Goal: Information Seeking & Learning: Learn about a topic

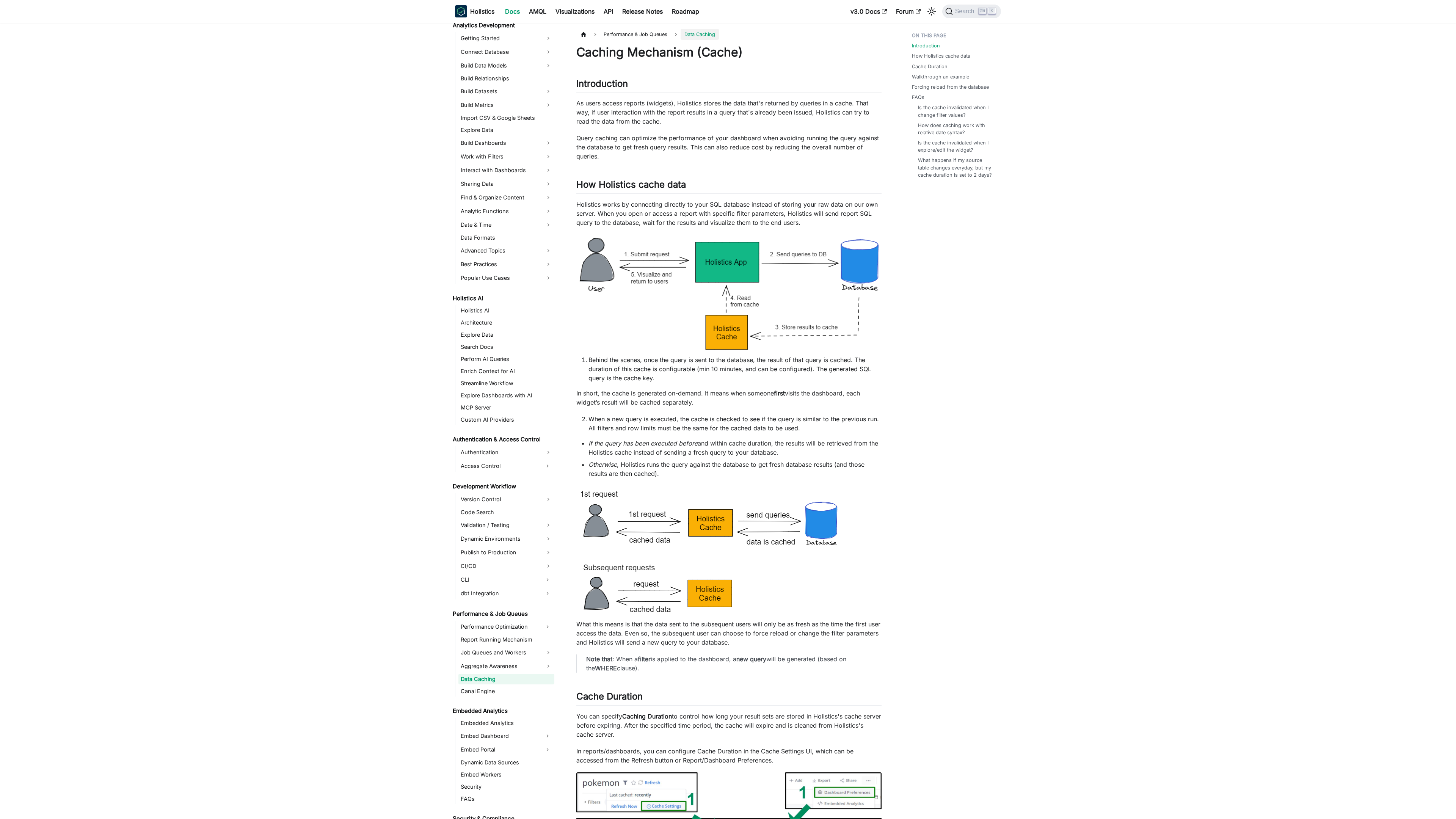
scroll to position [146, 0]
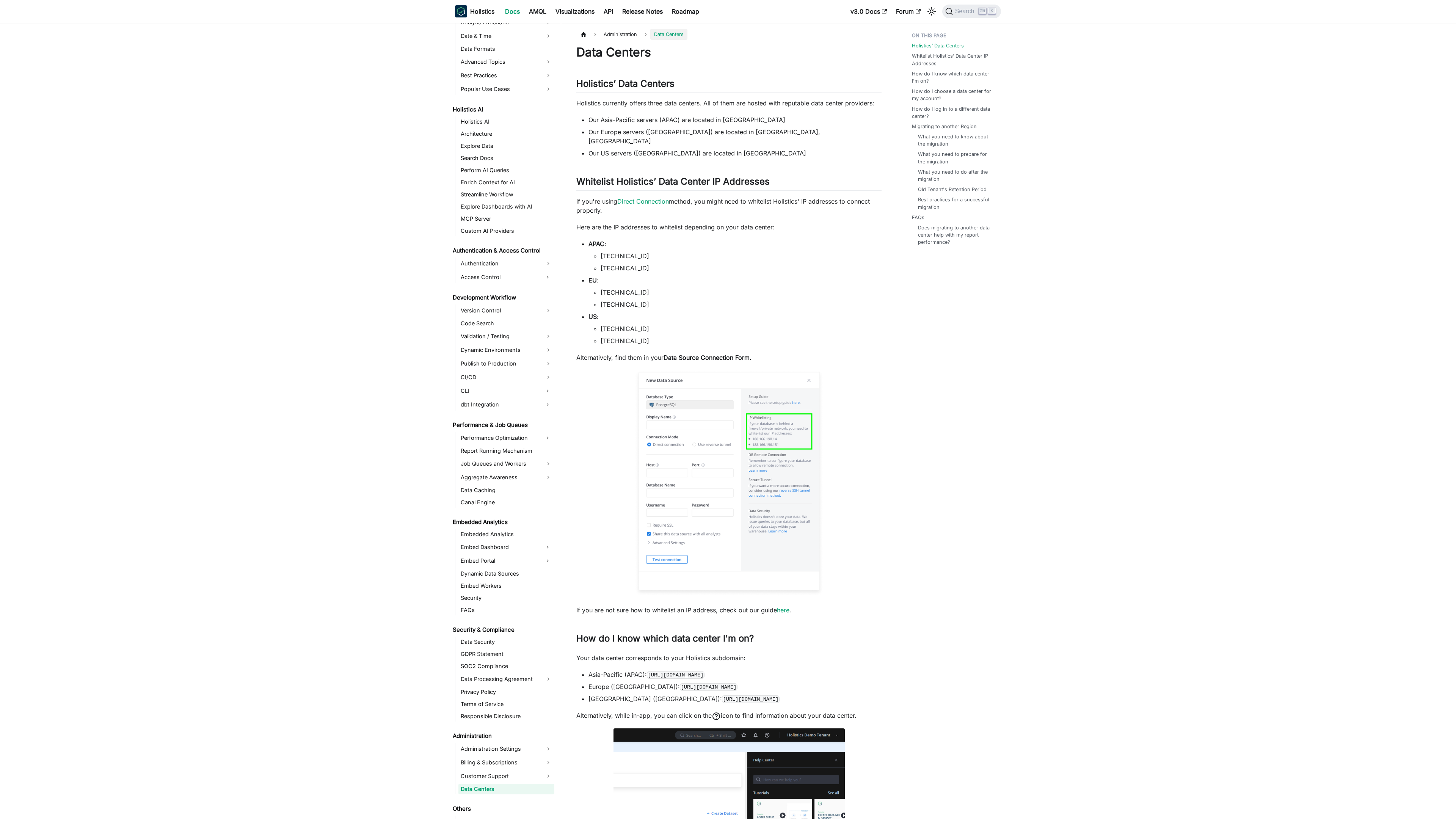
scroll to position [335, 0]
